Goal: Task Accomplishment & Management: Manage account settings

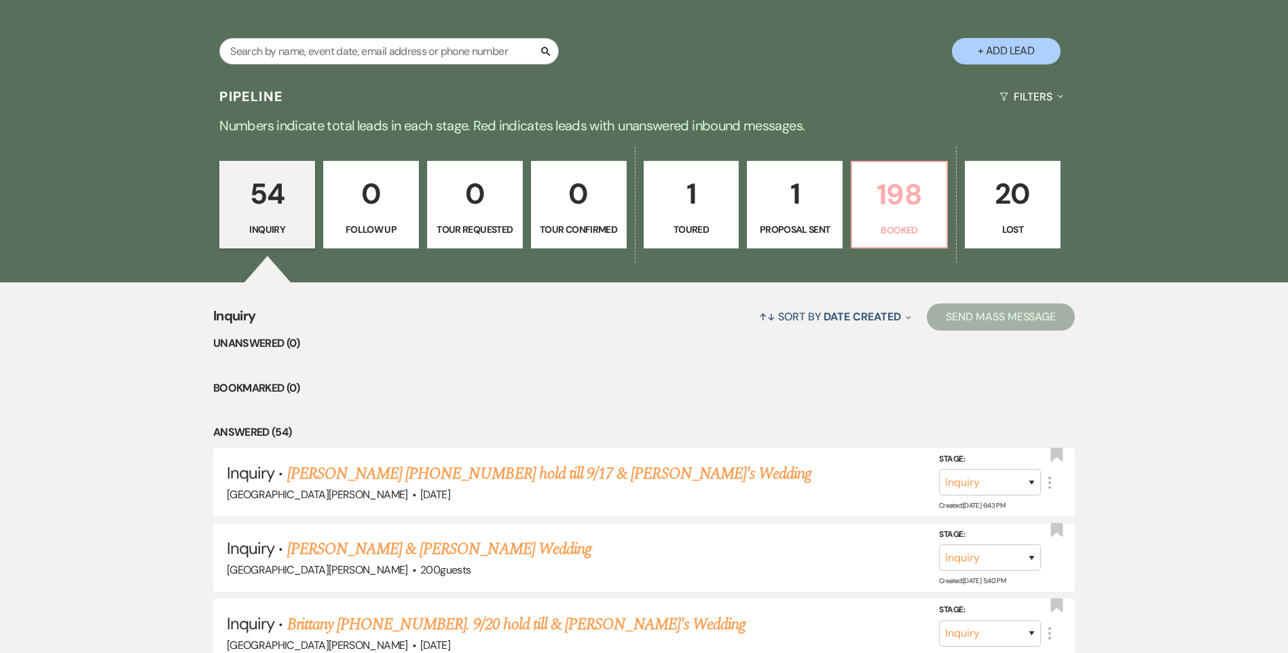
click at [885, 208] on p "198" at bounding box center [899, 194] width 78 height 45
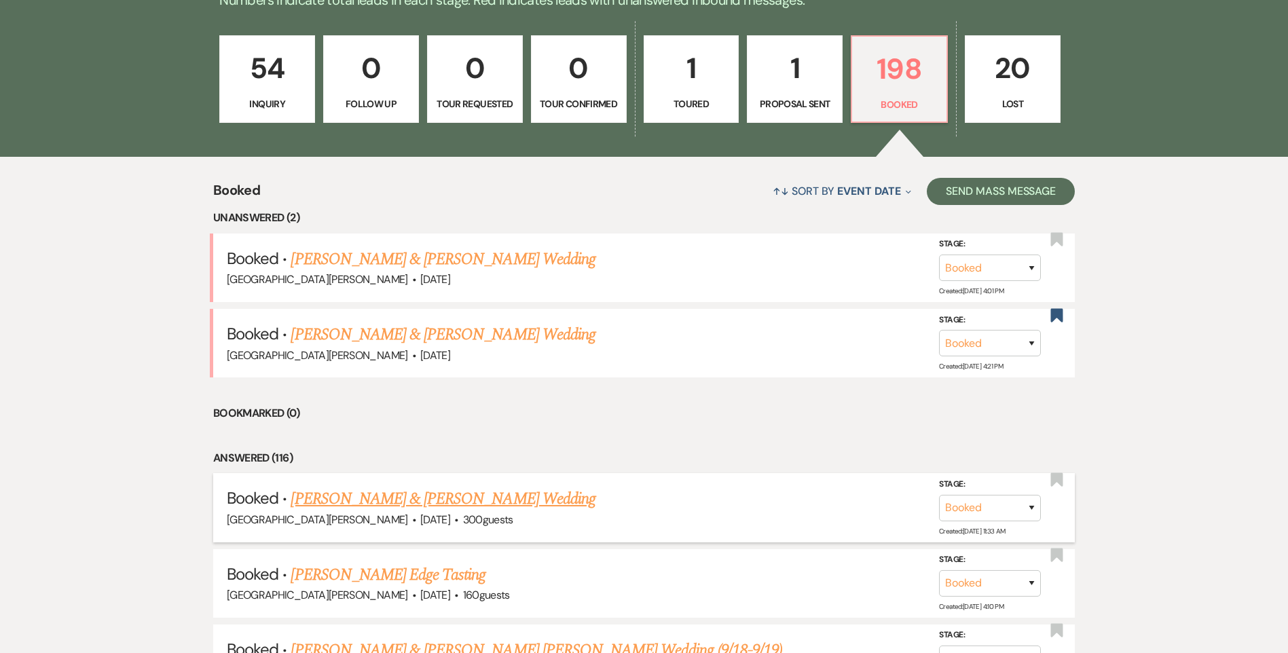
scroll to position [407, 0]
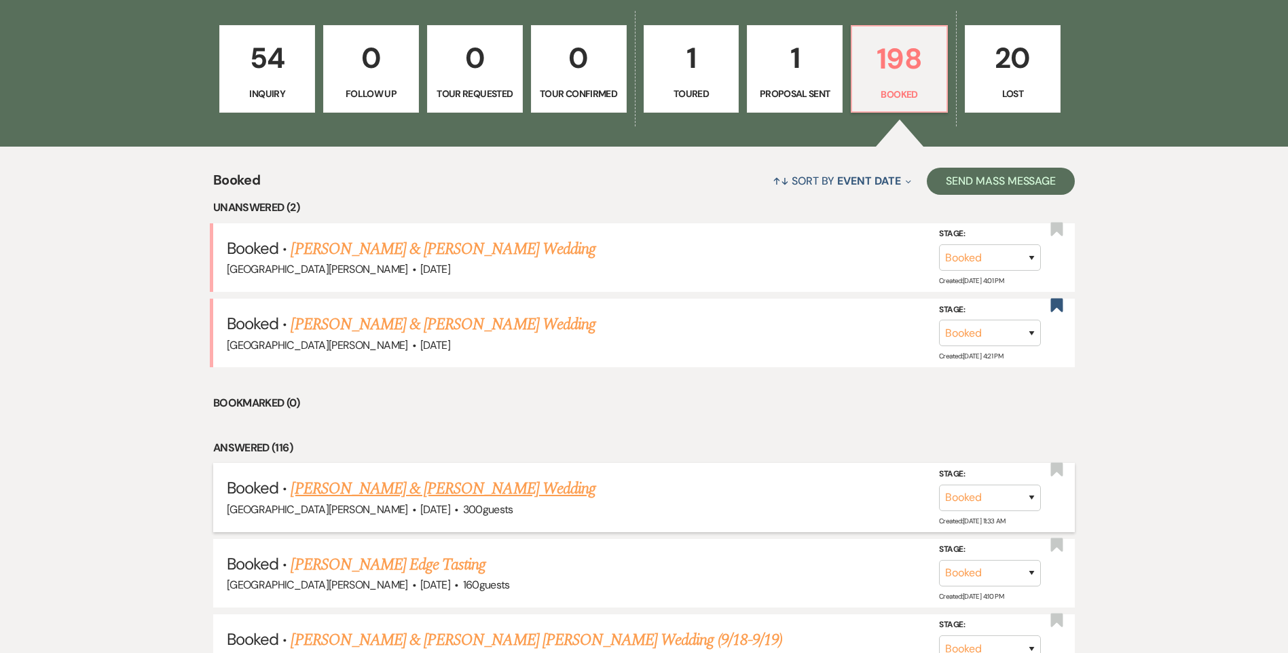
drag, startPoint x: 481, startPoint y: 489, endPoint x: 492, endPoint y: 479, distance: 14.9
click at [482, 489] on link "[PERSON_NAME] & [PERSON_NAME] Wedding" at bounding box center [443, 489] width 304 height 24
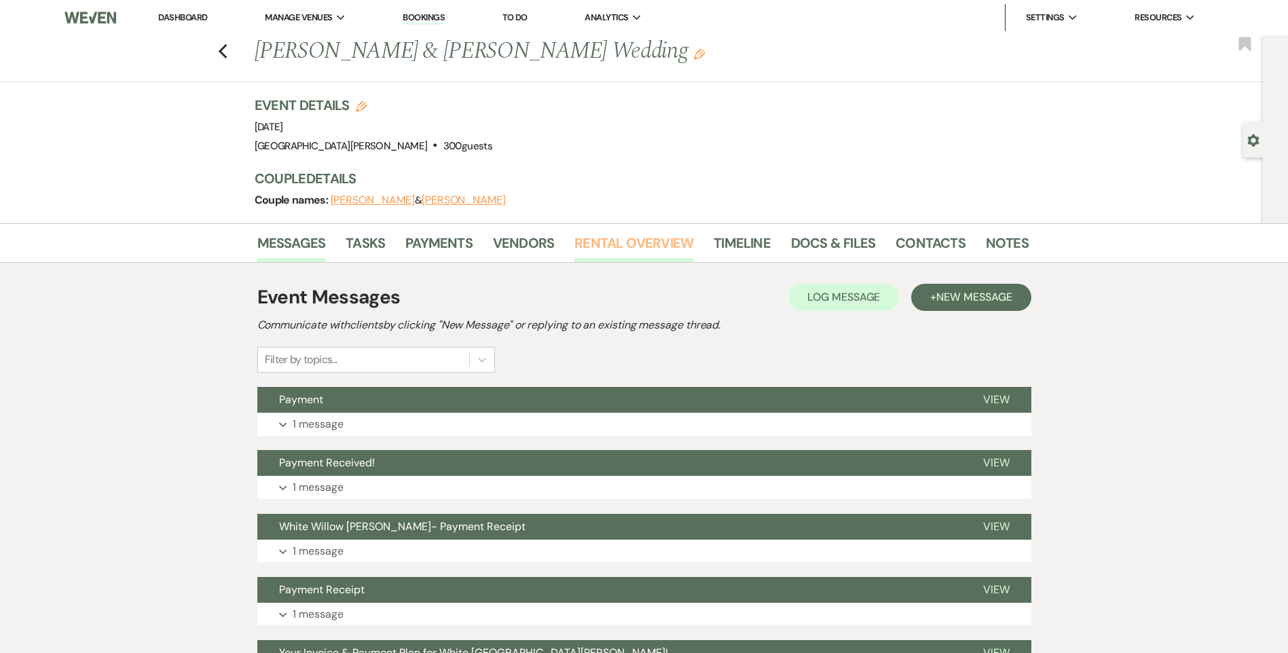
click at [639, 249] on link "Rental Overview" at bounding box center [633, 247] width 119 height 30
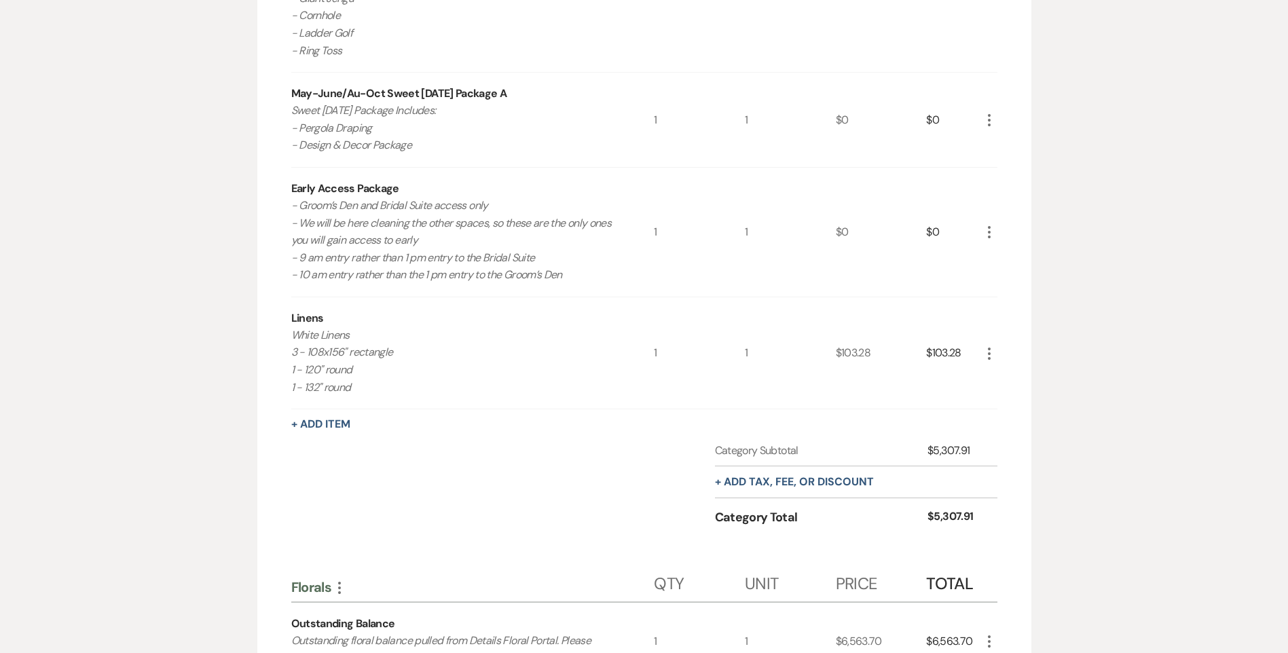
scroll to position [679, 0]
